Goal: Find specific page/section: Find specific page/section

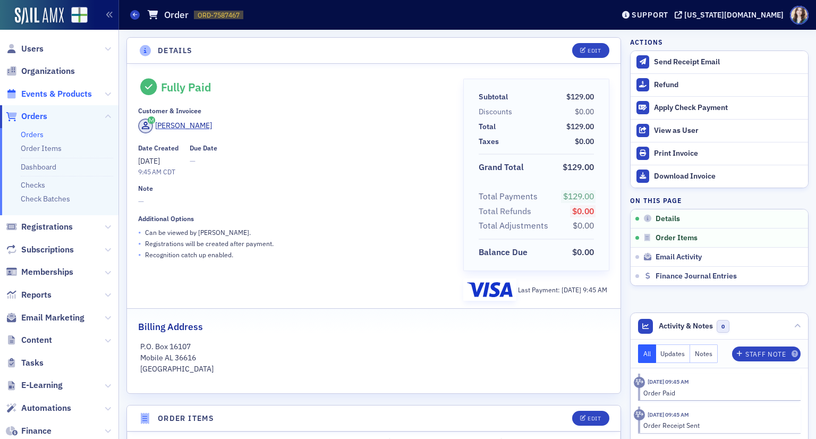
click at [53, 94] on span "Events & Products" at bounding box center [56, 94] width 71 height 12
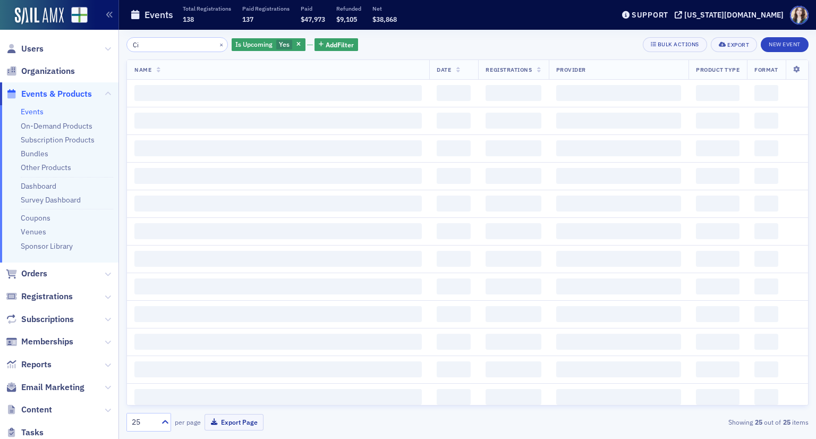
type input "C"
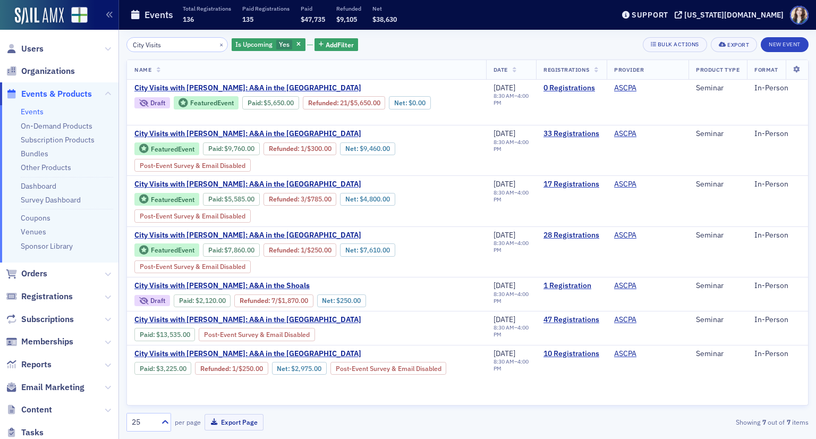
type input "City Visits"
